Goal: Transaction & Acquisition: Purchase product/service

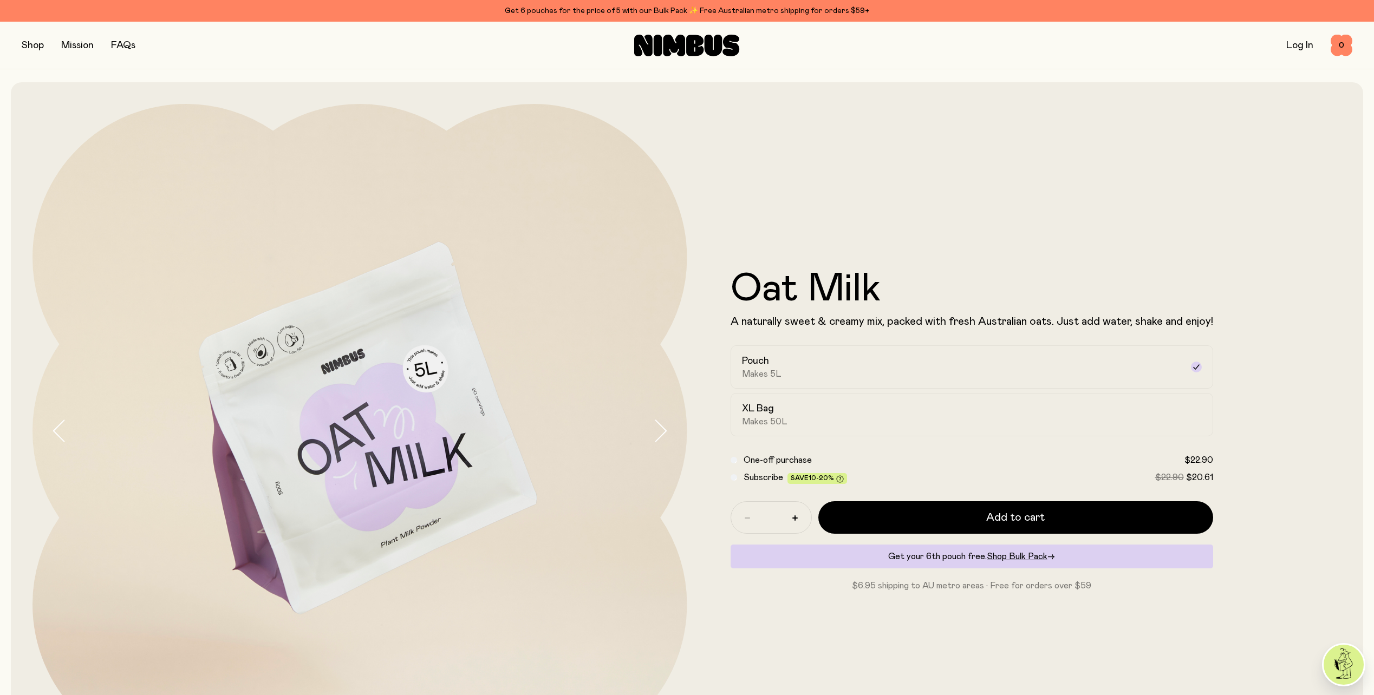
click at [936, 192] on div "Oat Milk A naturally sweet & creamy mix, packed with fresh Australian oats. Jus…" at bounding box center [1014, 431] width 655 height 655
click at [642, 14] on div "Get 6 pouches for the price of 5 with our Bulk Pack ✨ Free Australian metro shi…" at bounding box center [687, 10] width 1330 height 13
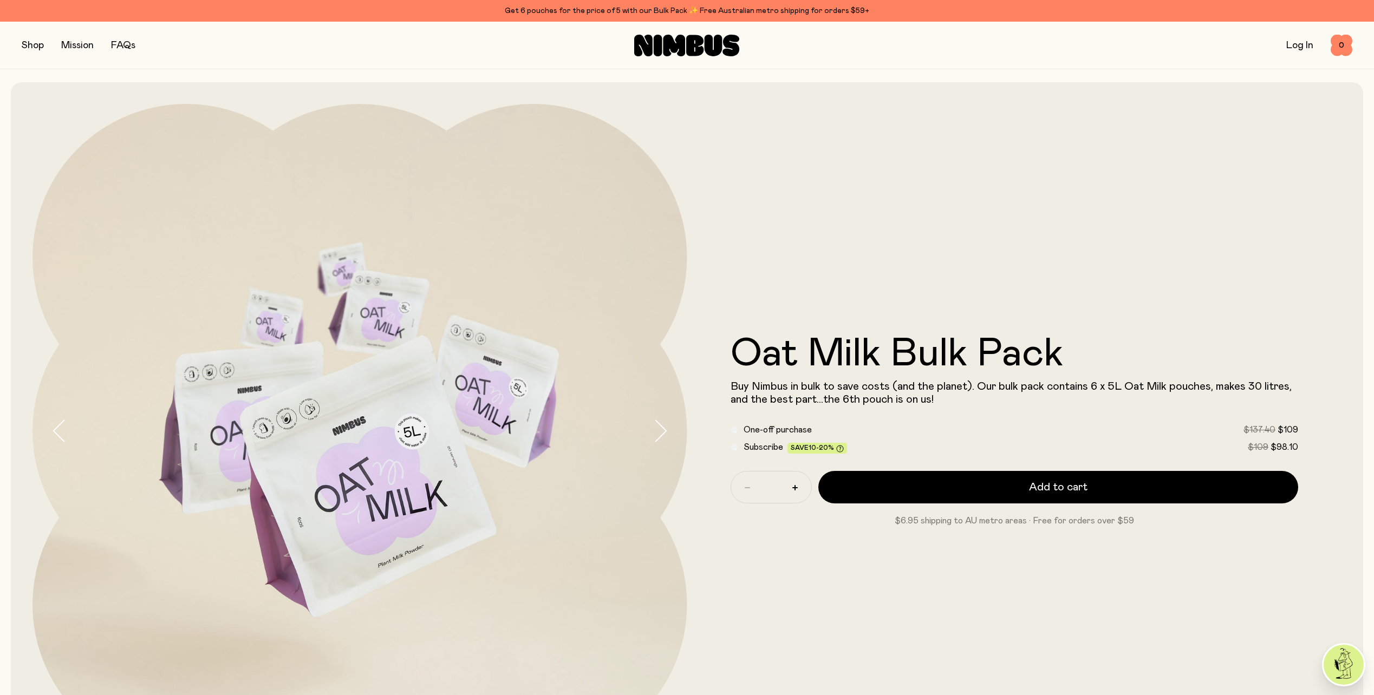
click at [31, 39] on button "button" at bounding box center [33, 45] width 22 height 15
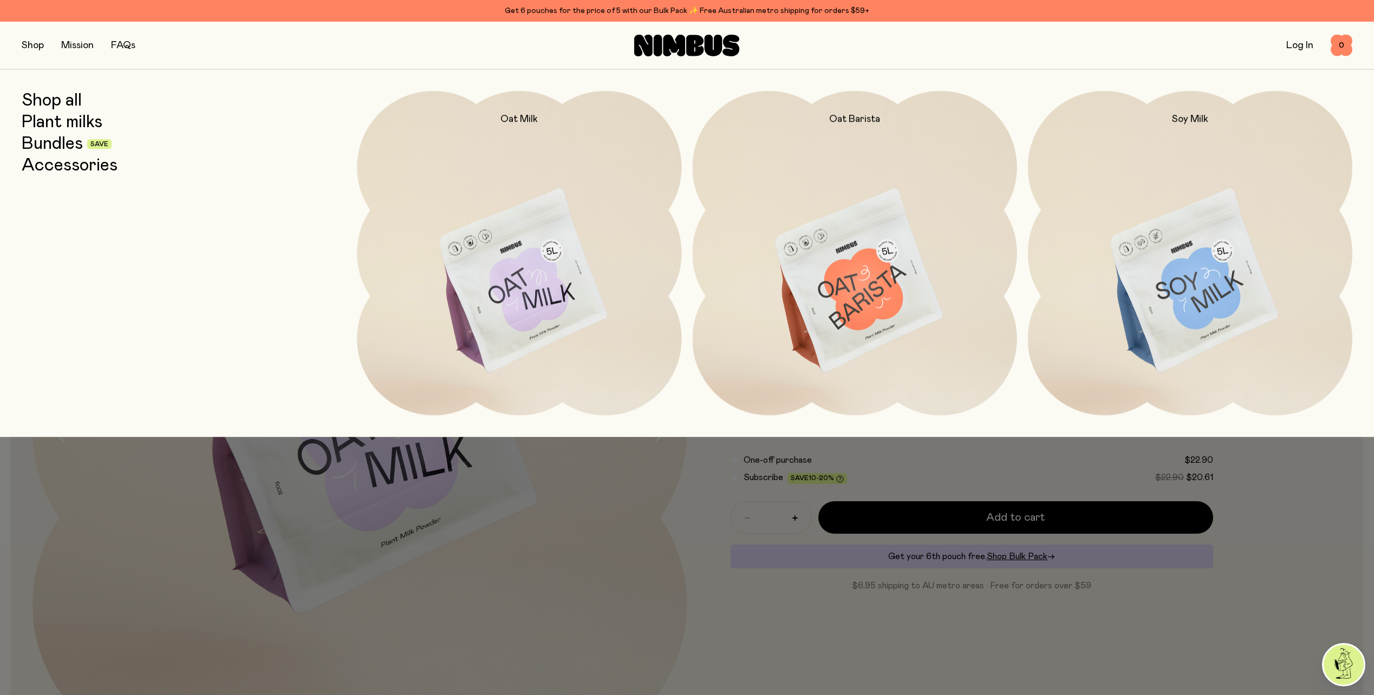
click at [826, 299] on img at bounding box center [855, 281] width 324 height 381
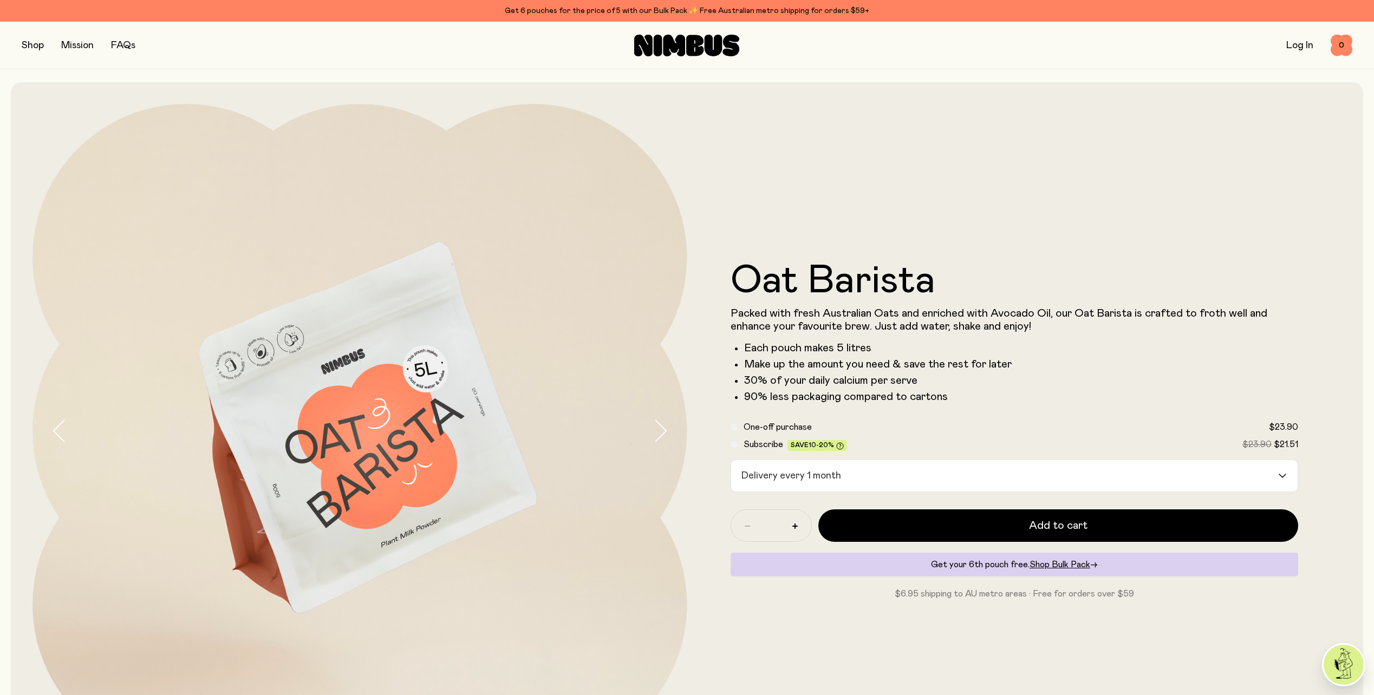
click at [734, 419] on form "Oat Barista Packed with fresh Australian Oats and enriched with Avocado Oil, ou…" at bounding box center [1014, 431] width 655 height 339
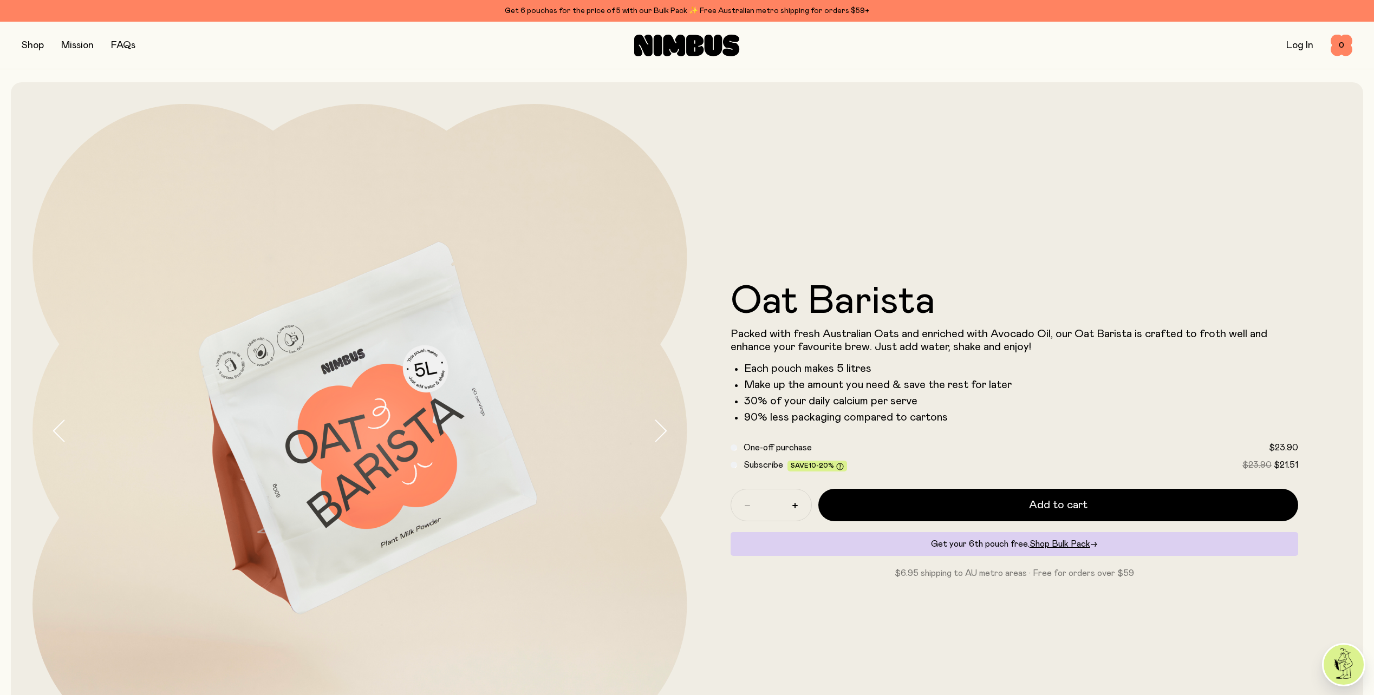
click at [937, 407] on li "30% of your daily calcium per serve" at bounding box center [1021, 401] width 554 height 13
click at [32, 50] on button "button" at bounding box center [33, 45] width 22 height 15
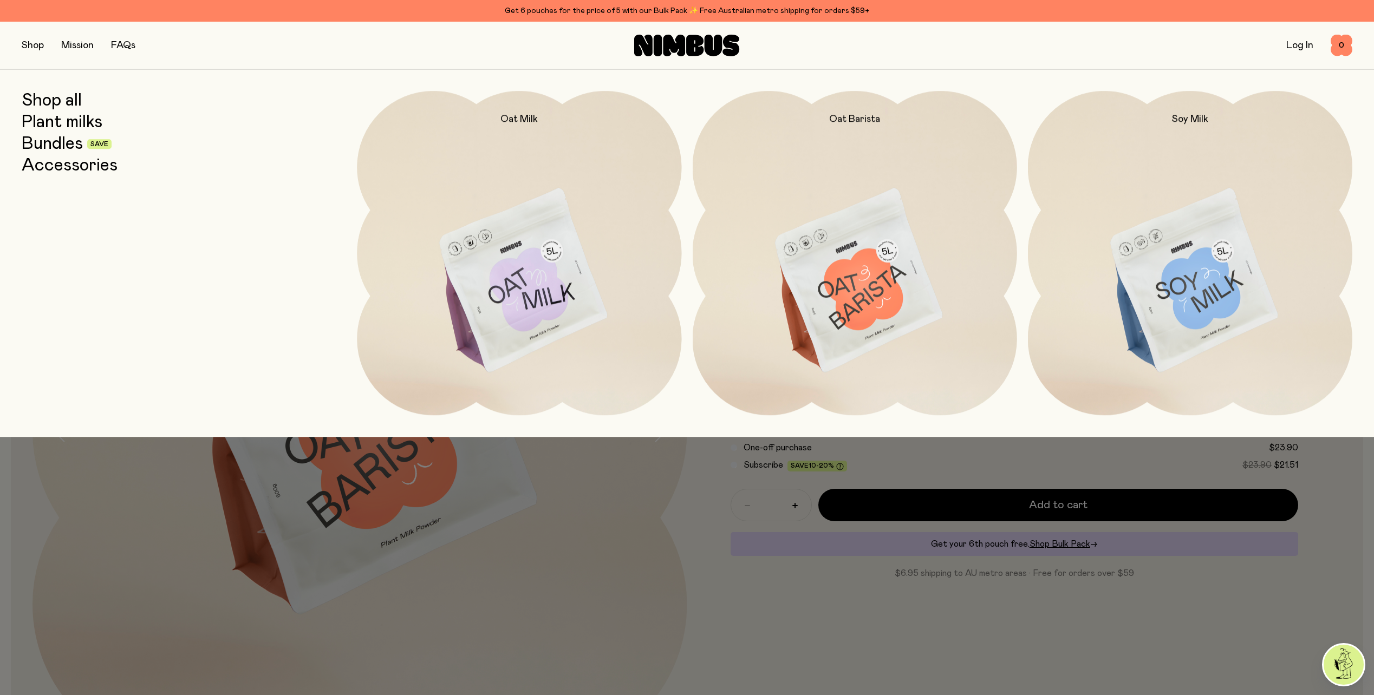
click at [550, 272] on img at bounding box center [519, 281] width 324 height 381
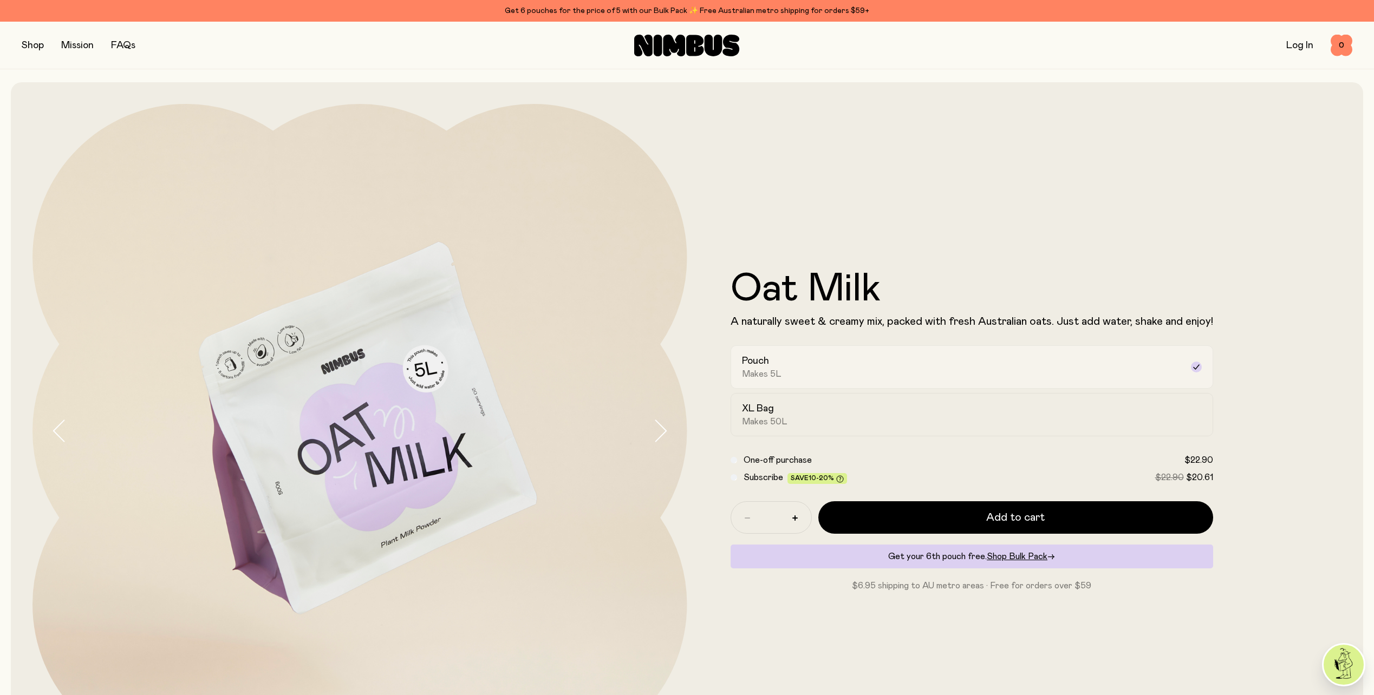
click at [805, 352] on label "Pouch Makes 5L" at bounding box center [971, 366] width 482 height 43
click at [796, 519] on icon "button" at bounding box center [794, 517] width 5 height 5
type input "*"
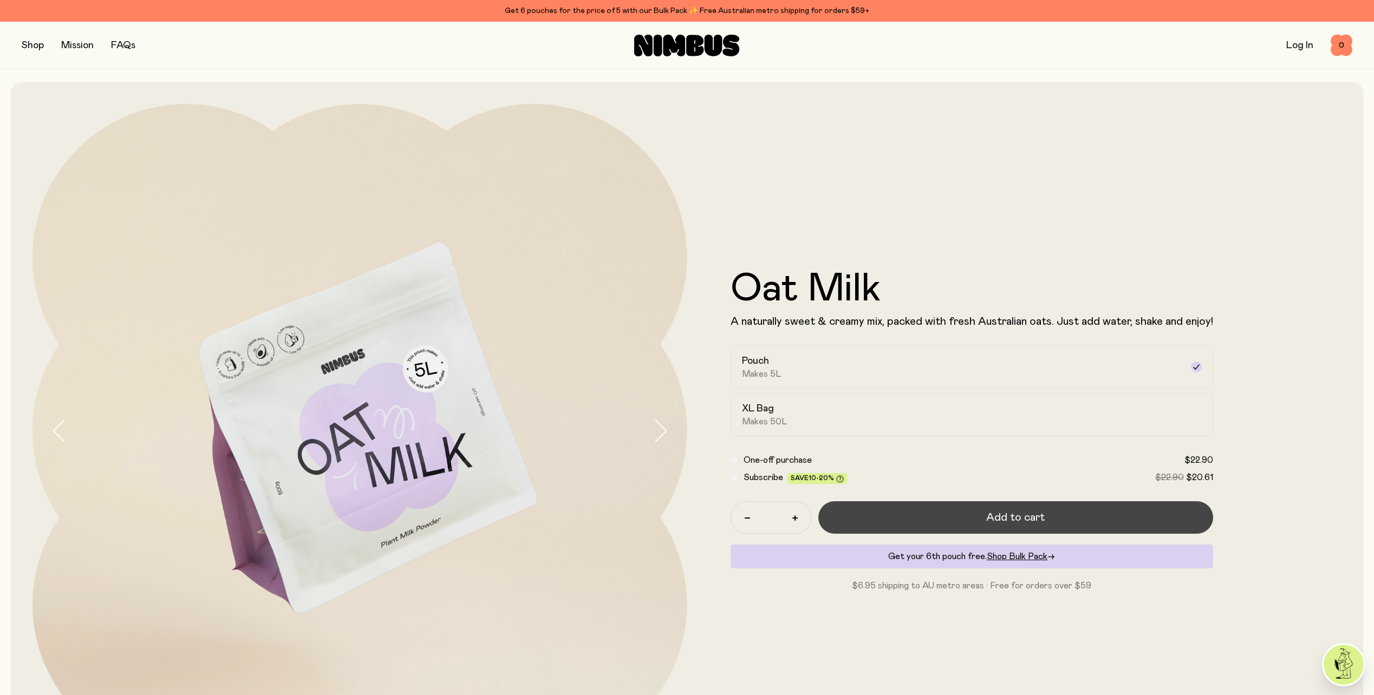
click at [866, 518] on button "Add to cart" at bounding box center [1015, 517] width 395 height 32
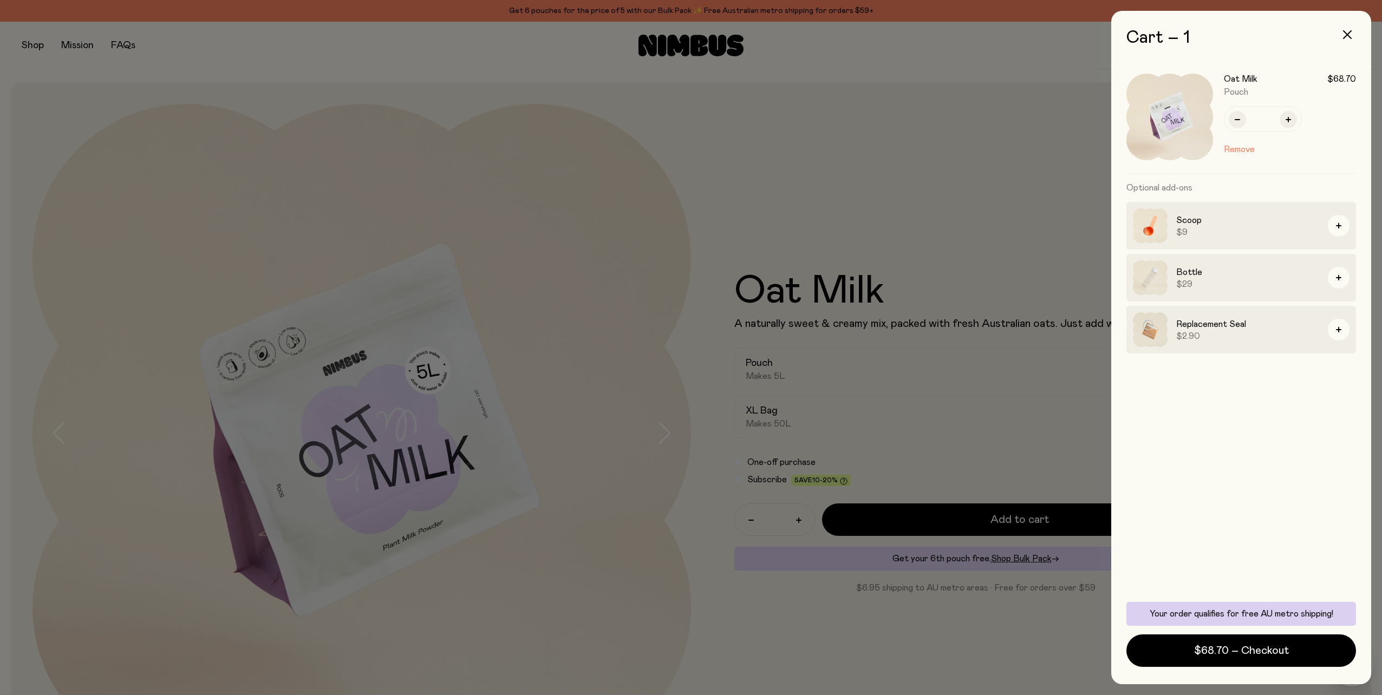
click at [1238, 523] on div "Oat Milk $68.70 Pouch * Remove Optional add-ons Scoop $9 Bottle $29 Replacement…" at bounding box center [1241, 326] width 230 height 531
click at [1228, 656] on span "$68.70 – Checkout" at bounding box center [1241, 650] width 95 height 15
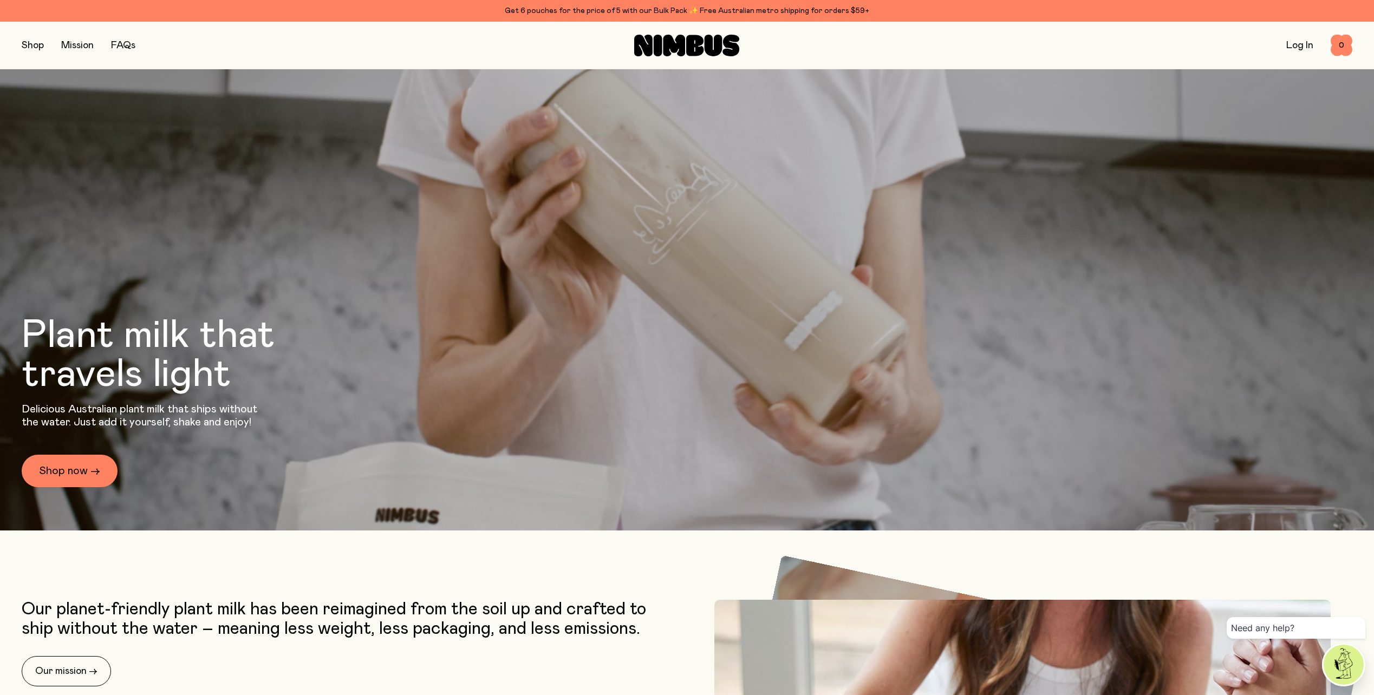
click at [28, 45] on button "button" at bounding box center [33, 45] width 22 height 15
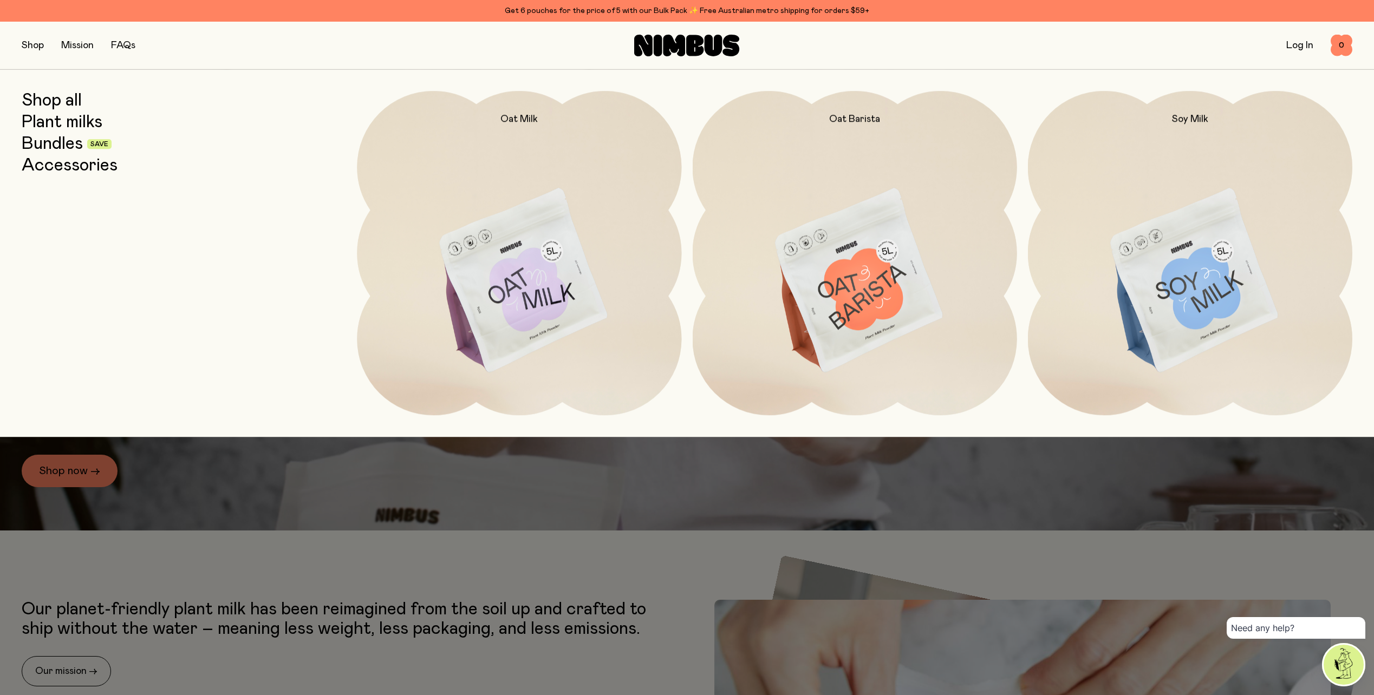
click at [60, 123] on link "Plant milks" at bounding box center [62, 122] width 81 height 19
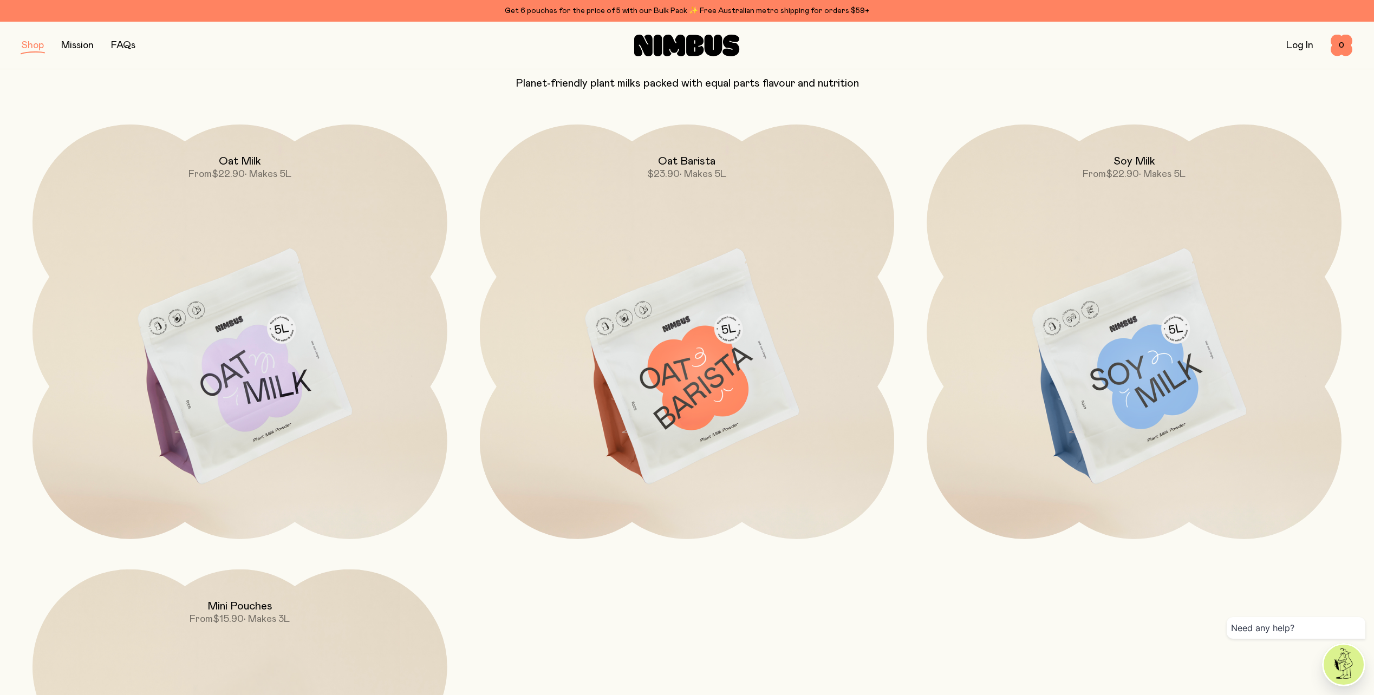
scroll to position [54, 0]
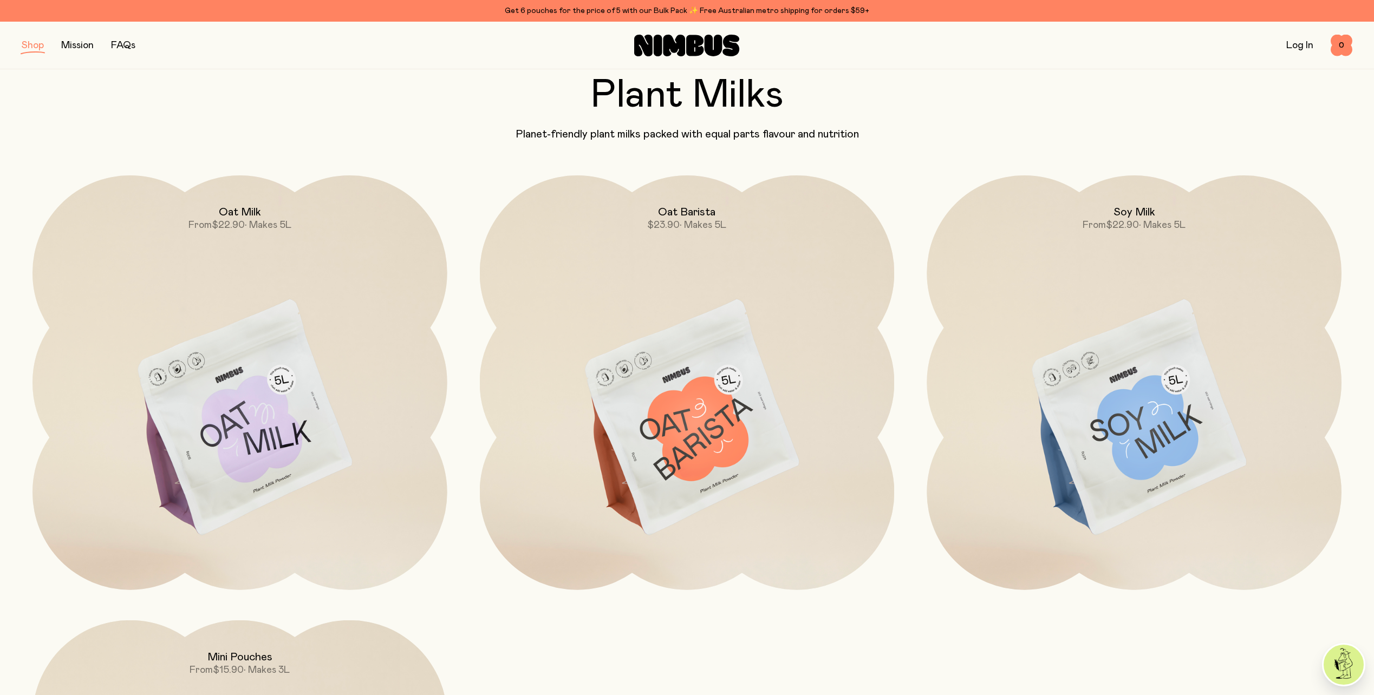
click at [685, 419] on img at bounding box center [687, 418] width 415 height 487
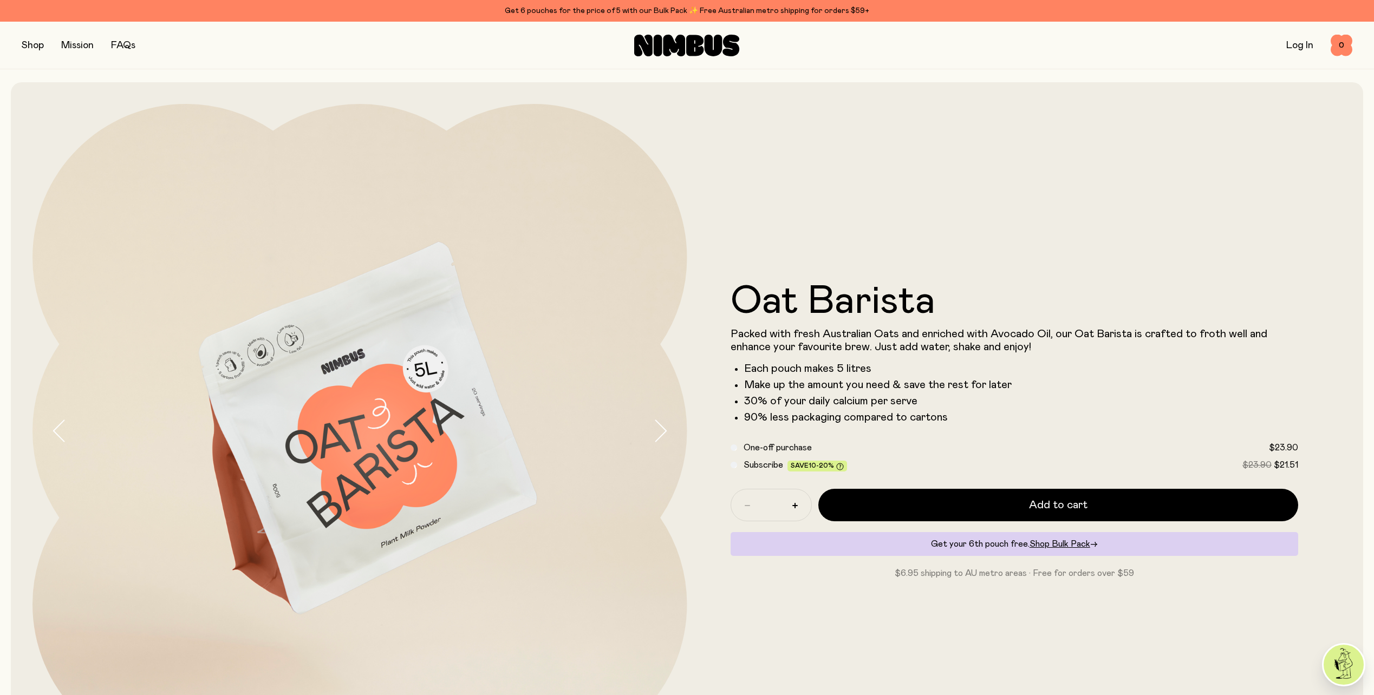
click at [937, 388] on li "Make up the amount you need & save the rest for later" at bounding box center [1021, 384] width 554 height 13
click at [128, 44] on link "FAQs" at bounding box center [123, 46] width 24 height 10
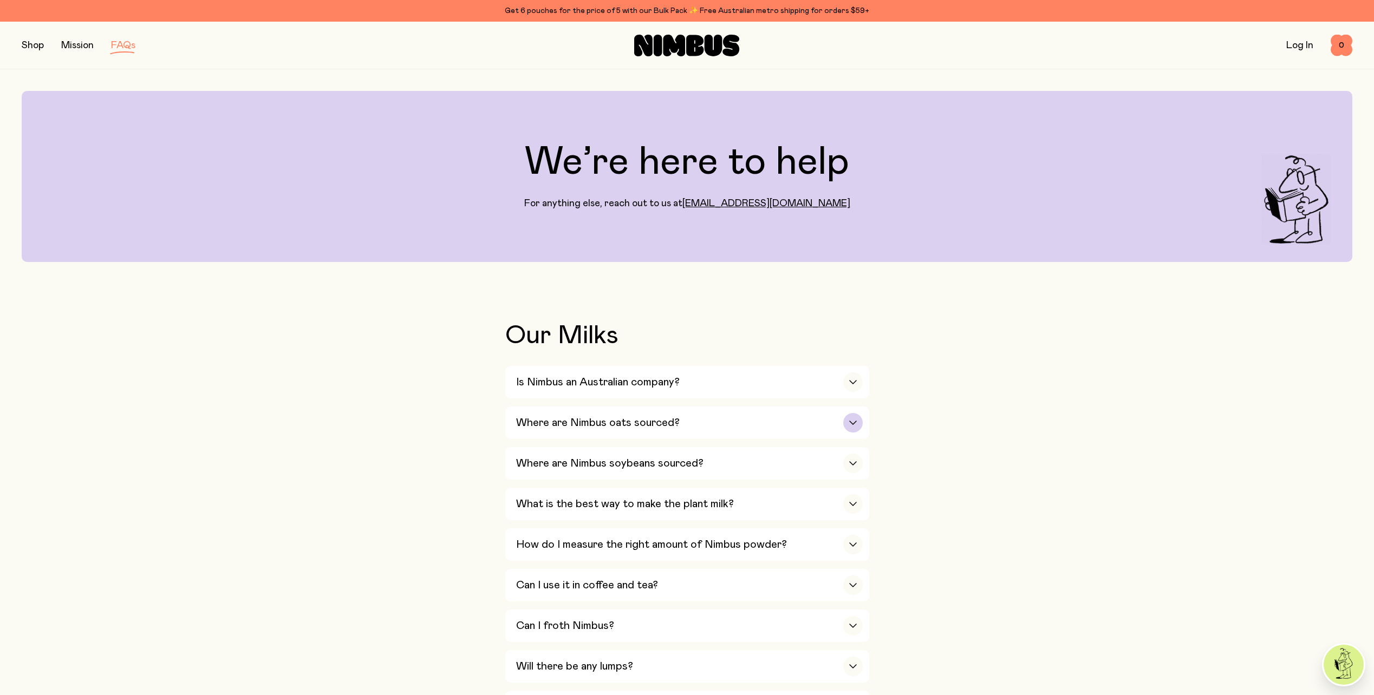
click at [540, 426] on h3 "Where are Nimbus oats sourced?" at bounding box center [598, 422] width 164 height 13
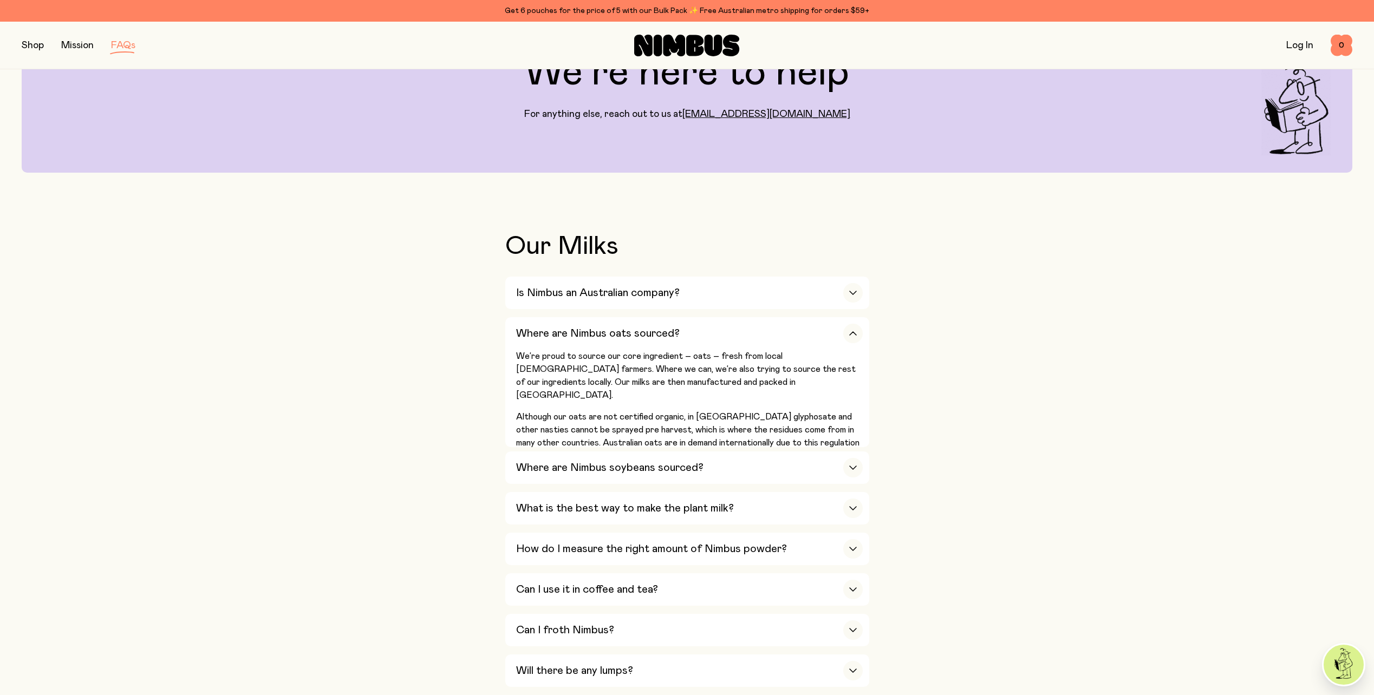
scroll to position [108, 0]
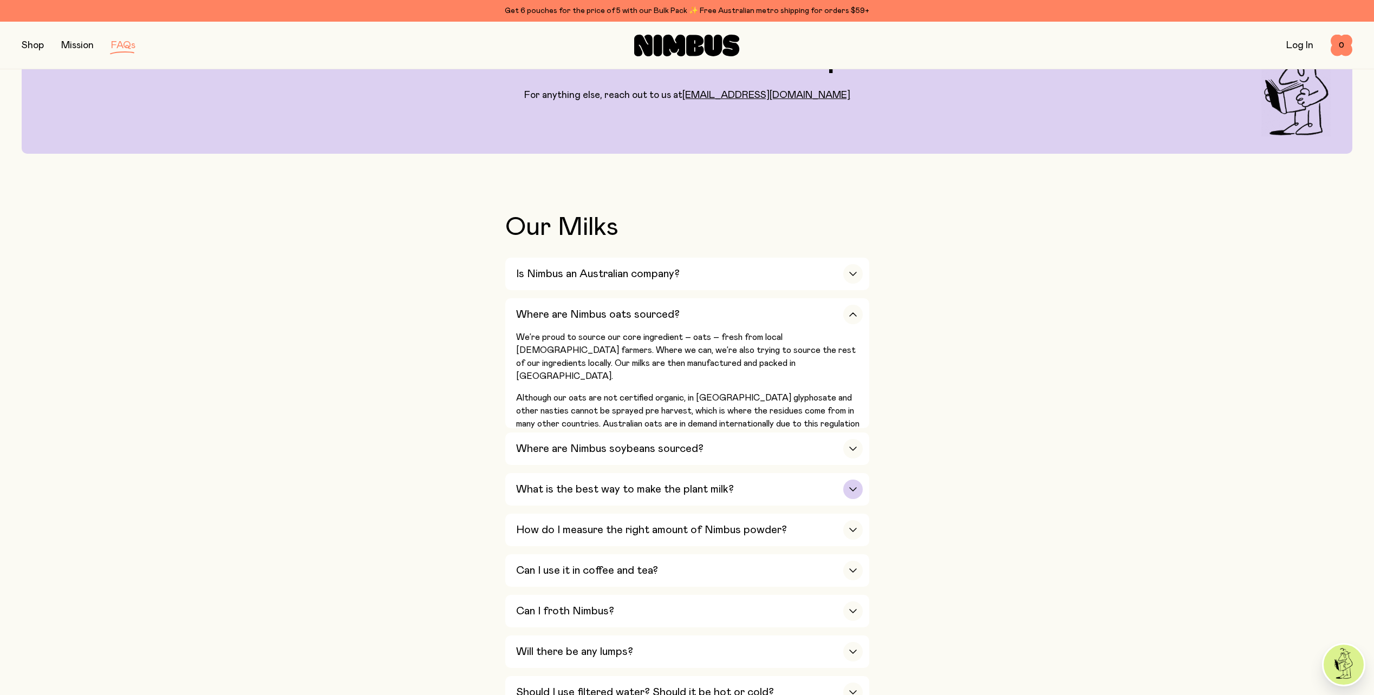
click at [707, 483] on h3 "What is the best way to make the plant milk?" at bounding box center [625, 489] width 218 height 13
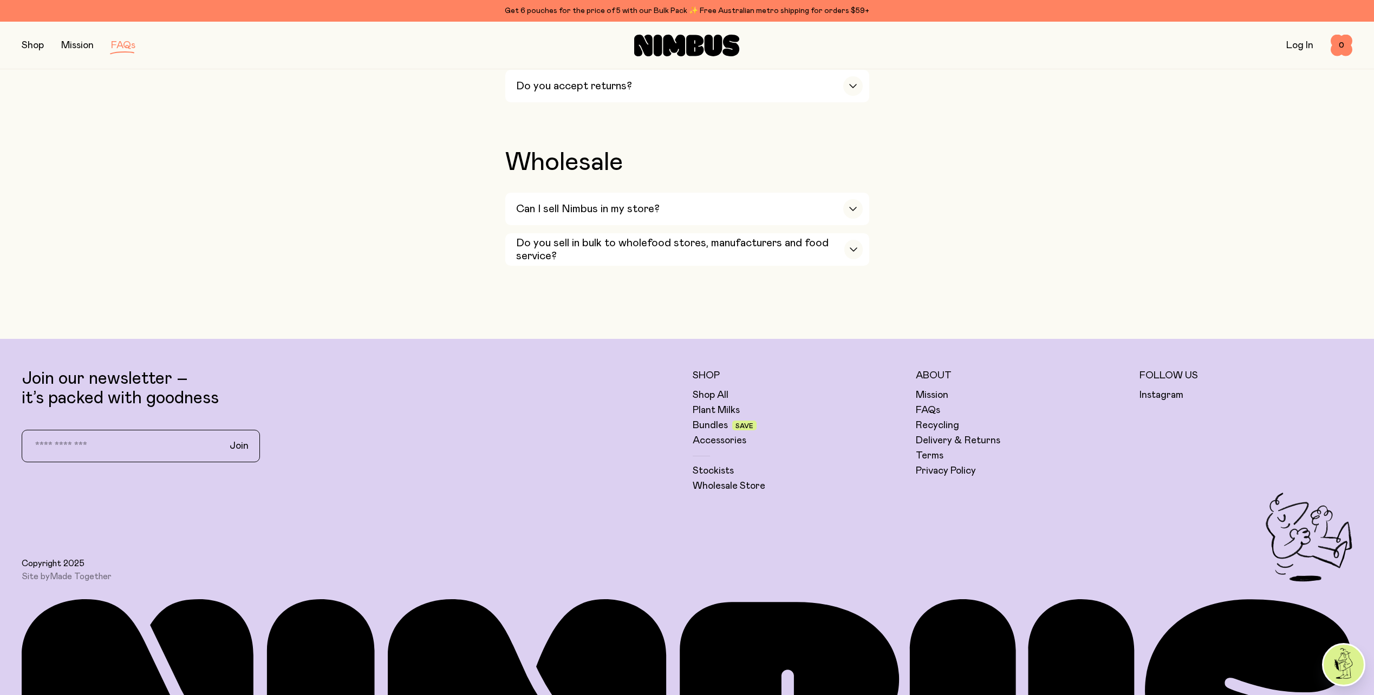
scroll to position [2058, 0]
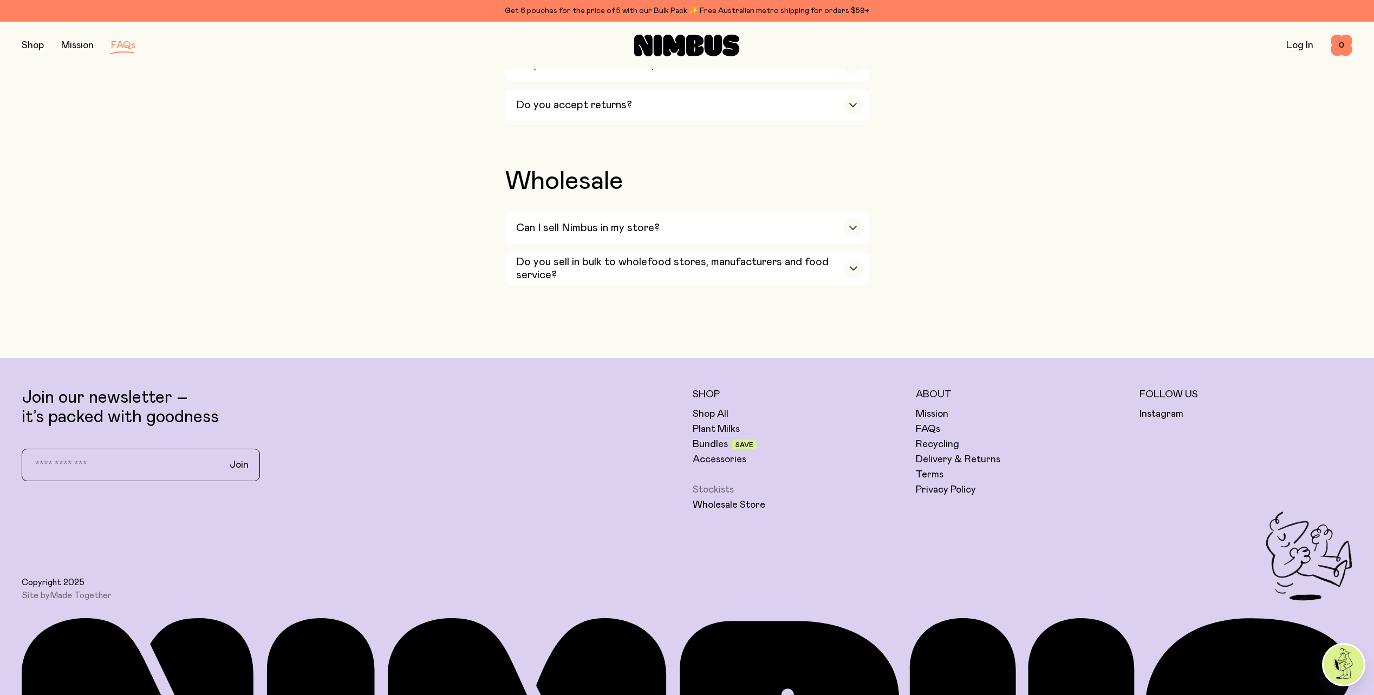
click at [719, 484] on link "Stockists" at bounding box center [713, 490] width 41 height 13
